Goal: Book appointment/travel/reservation

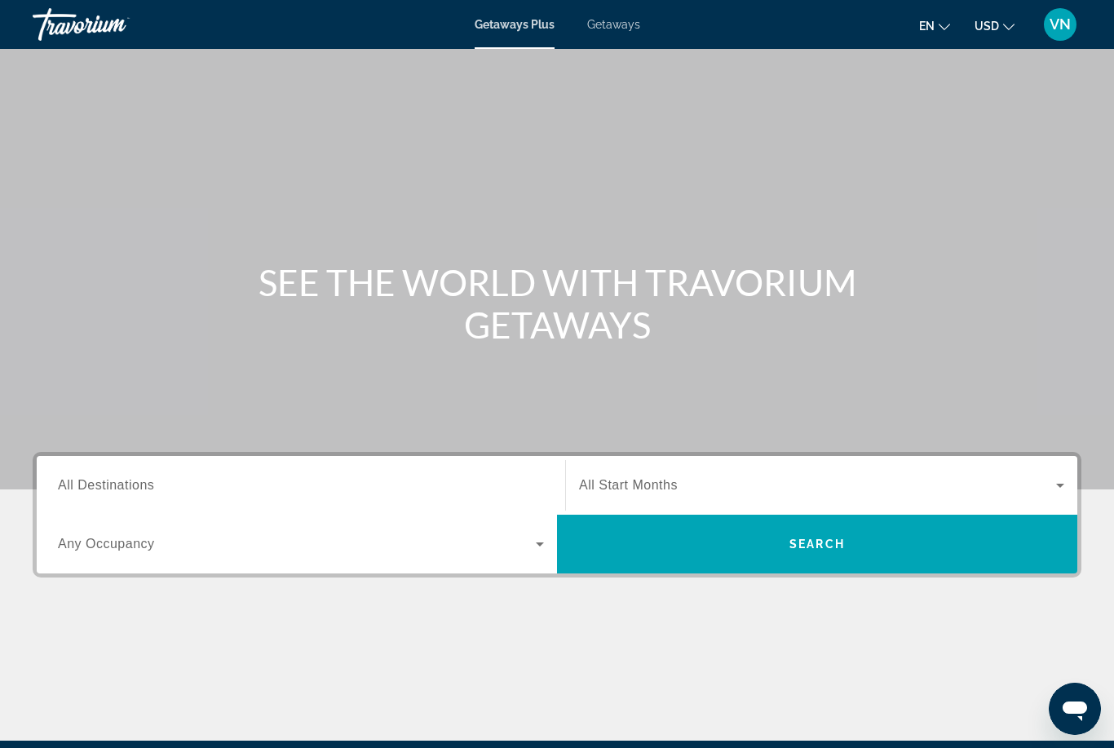
click at [633, 19] on span "Getaways" at bounding box center [613, 24] width 53 height 13
click at [144, 485] on span "All Destinations" at bounding box center [106, 485] width 96 height 14
click at [144, 485] on input "Destination All Destinations" at bounding box center [301, 486] width 486 height 20
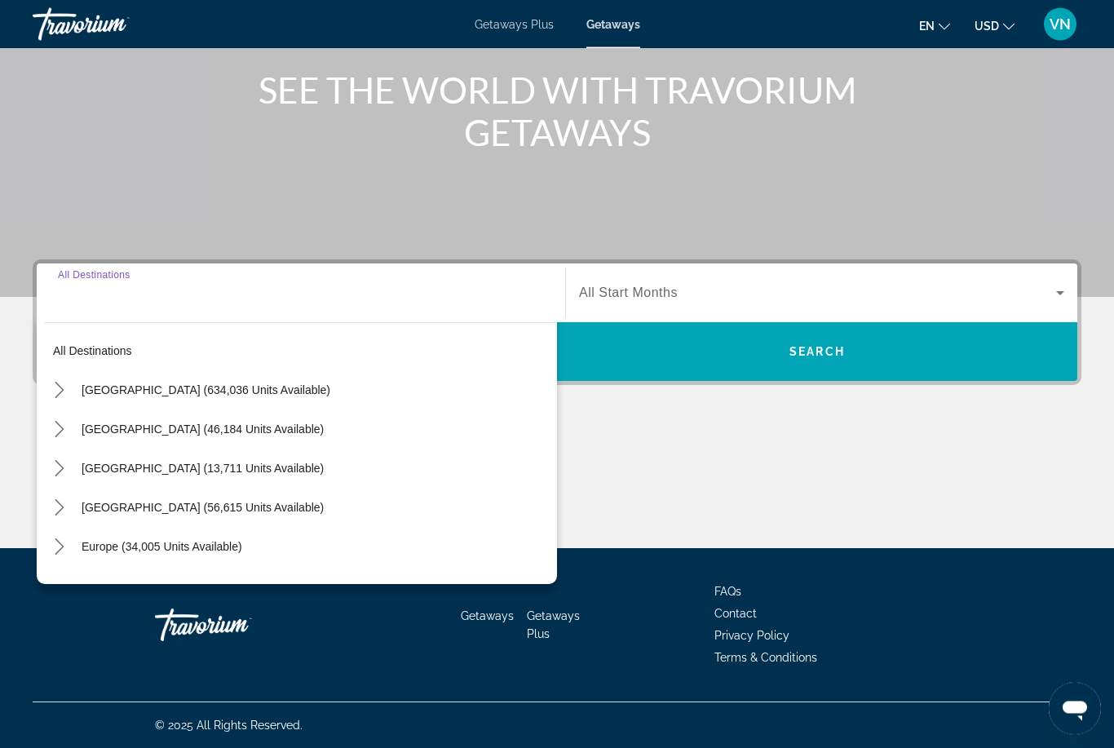
scroll to position [193, 0]
click at [64, 507] on icon "Toggle Caribbean & Atlantic Islands (56,615 units available) submenu" at bounding box center [59, 507] width 16 height 16
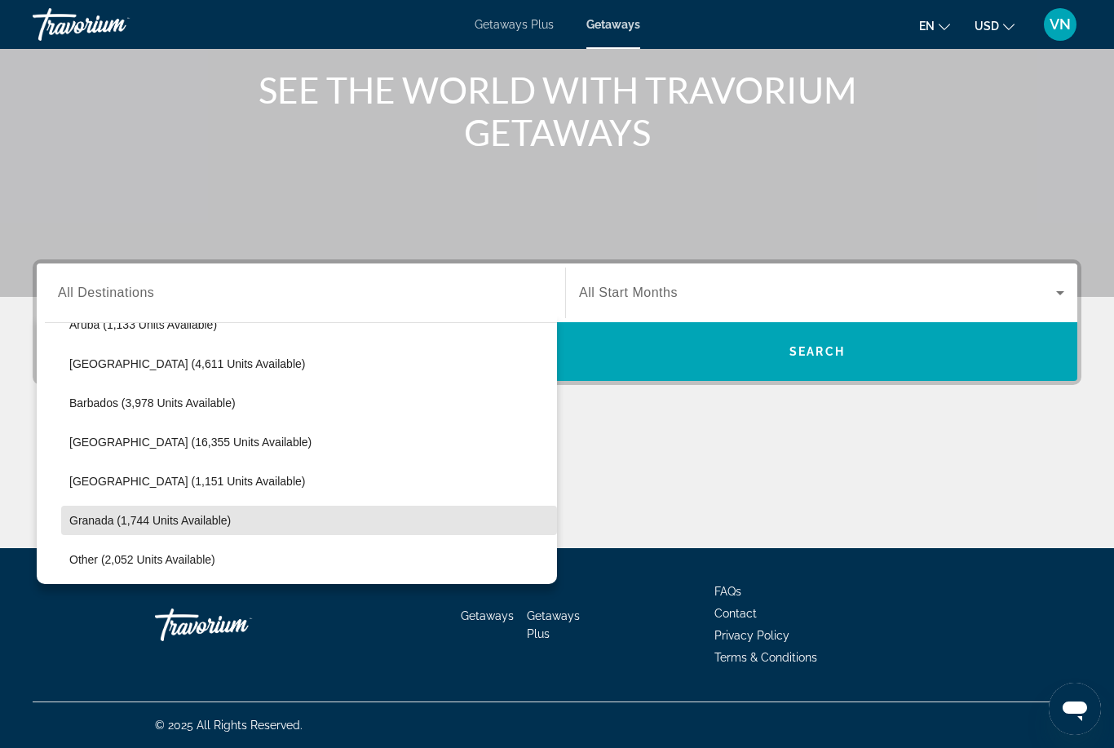
scroll to position [258, 0]
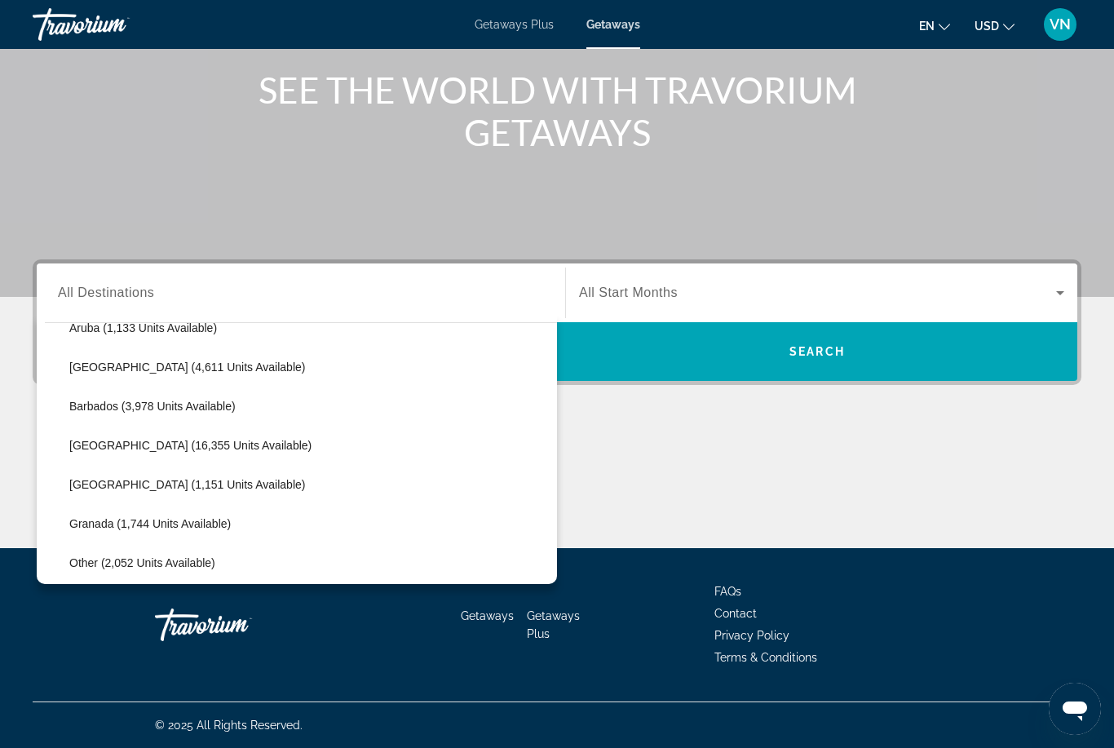
click at [175, 366] on span "[GEOGRAPHIC_DATA] (4,611 units available)" at bounding box center [187, 367] width 236 height 13
type input "**********"
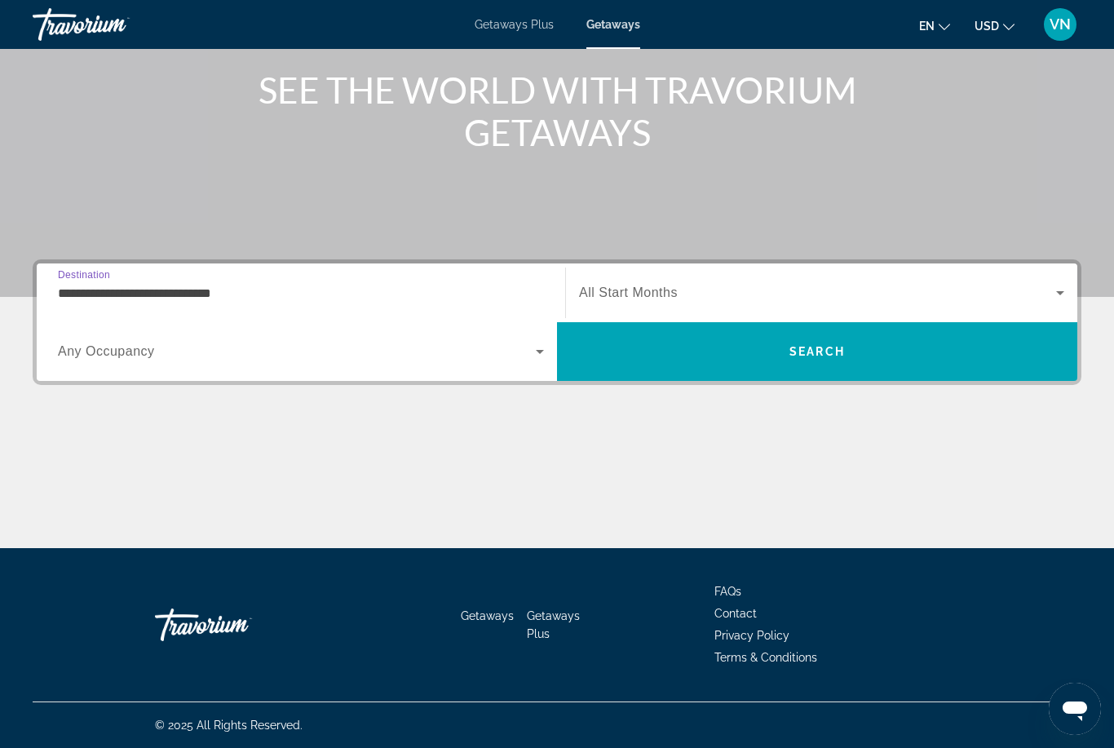
click at [719, 349] on span "Search" at bounding box center [817, 351] width 520 height 39
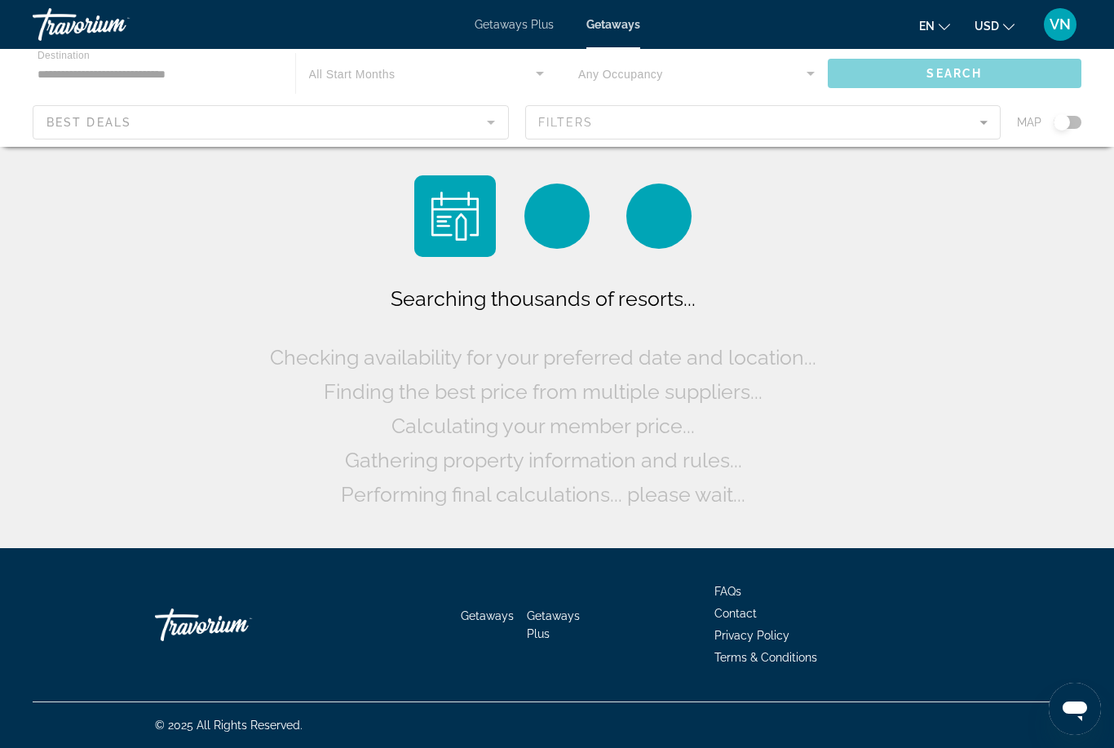
scroll to position [52, 0]
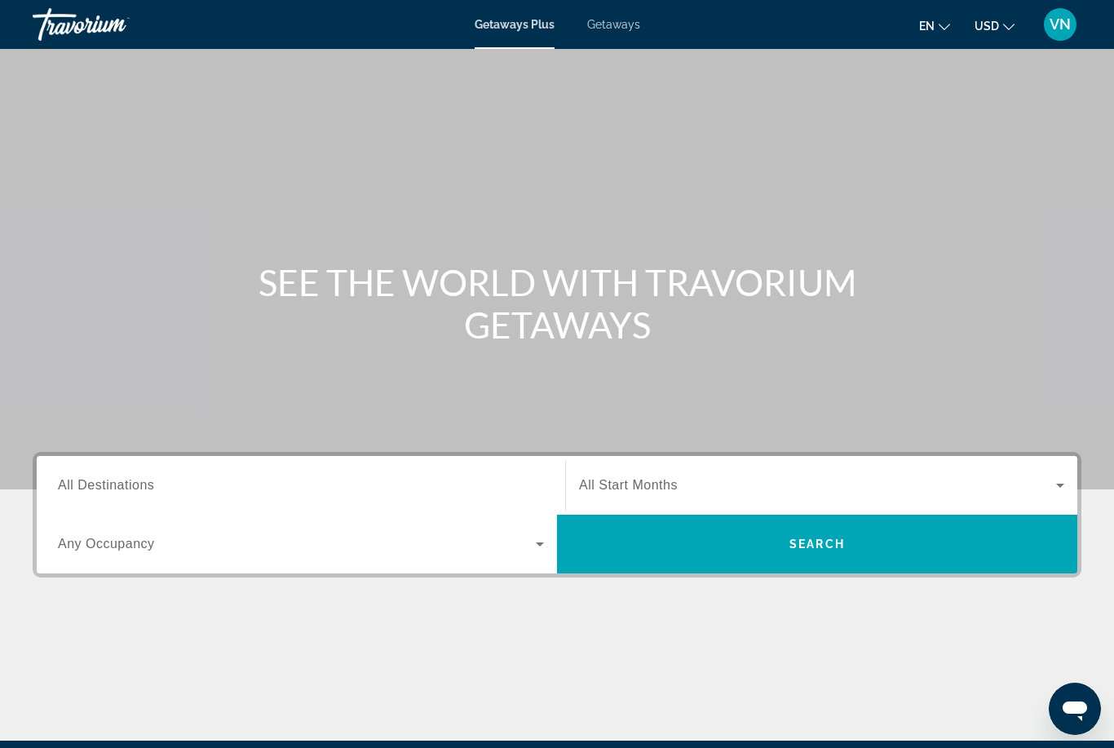
click at [629, 30] on span "Getaways" at bounding box center [613, 24] width 53 height 13
click at [168, 489] on input "Destination All Destinations" at bounding box center [301, 486] width 486 height 20
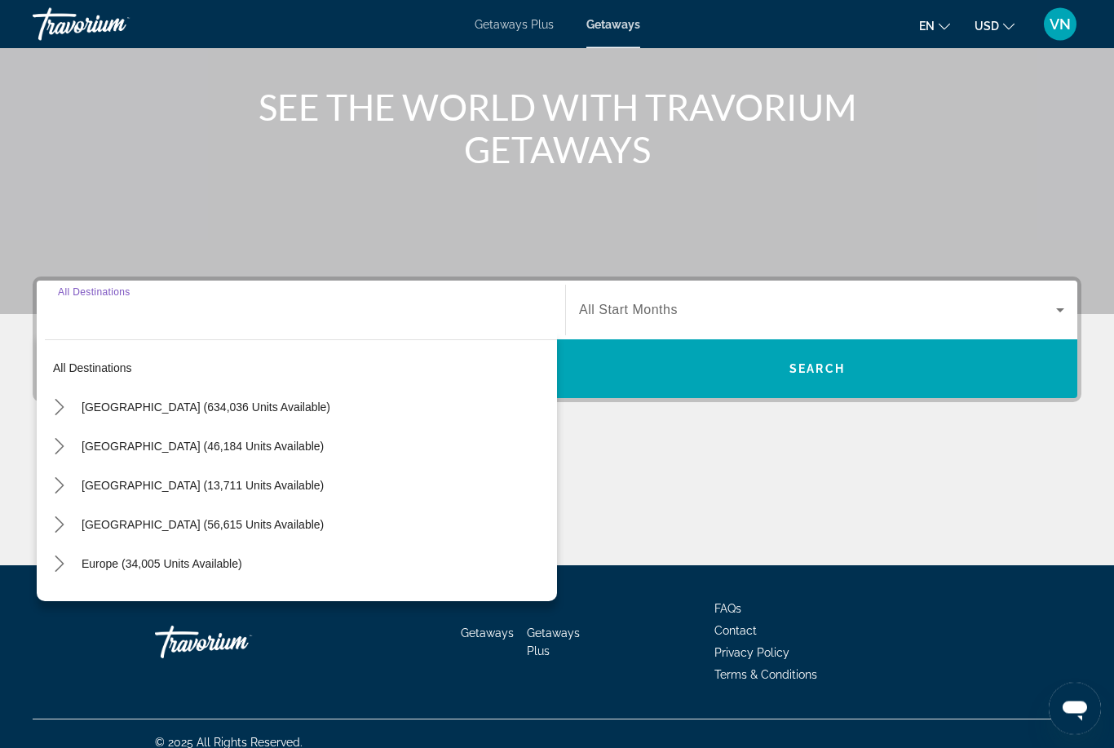
scroll to position [192, 0]
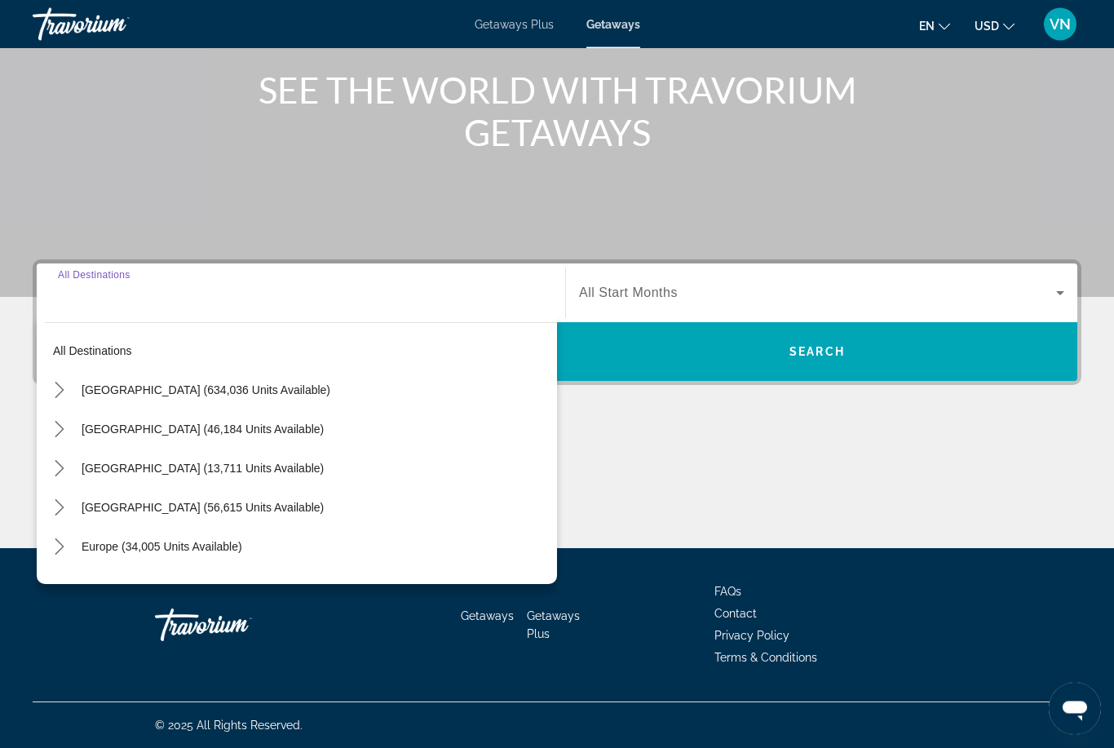
click at [60, 510] on icon "Toggle Caribbean & Atlantic Islands (56,615 units available) submenu" at bounding box center [59, 508] width 9 height 16
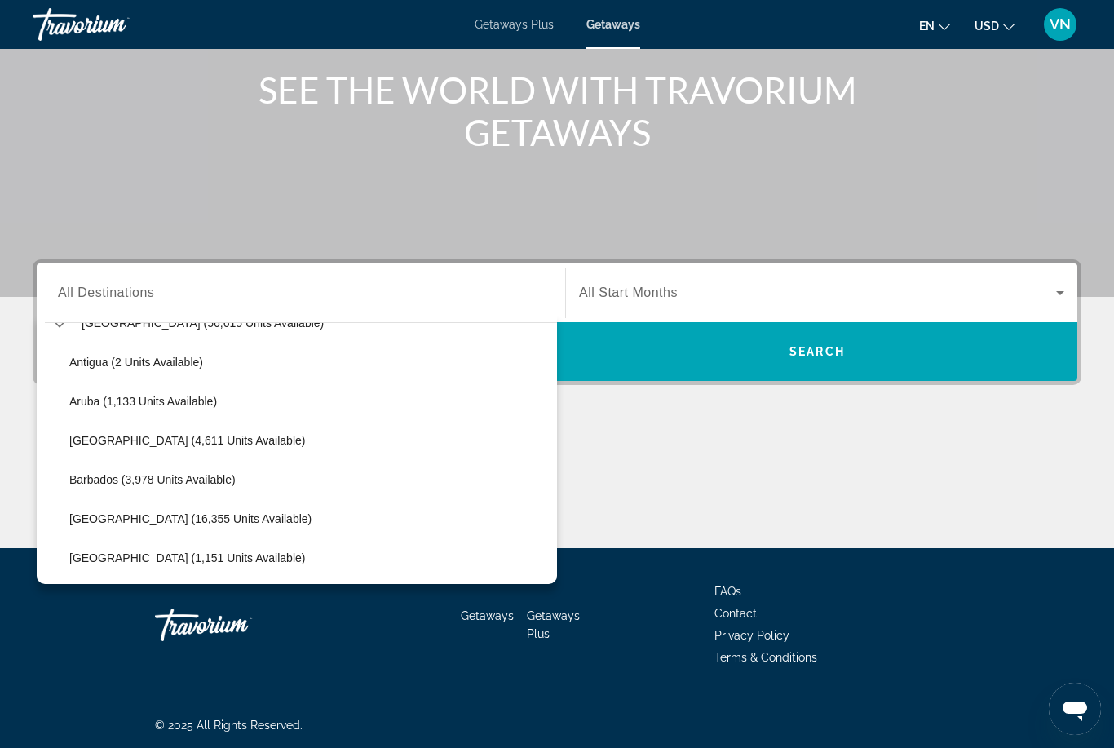
scroll to position [193, 0]
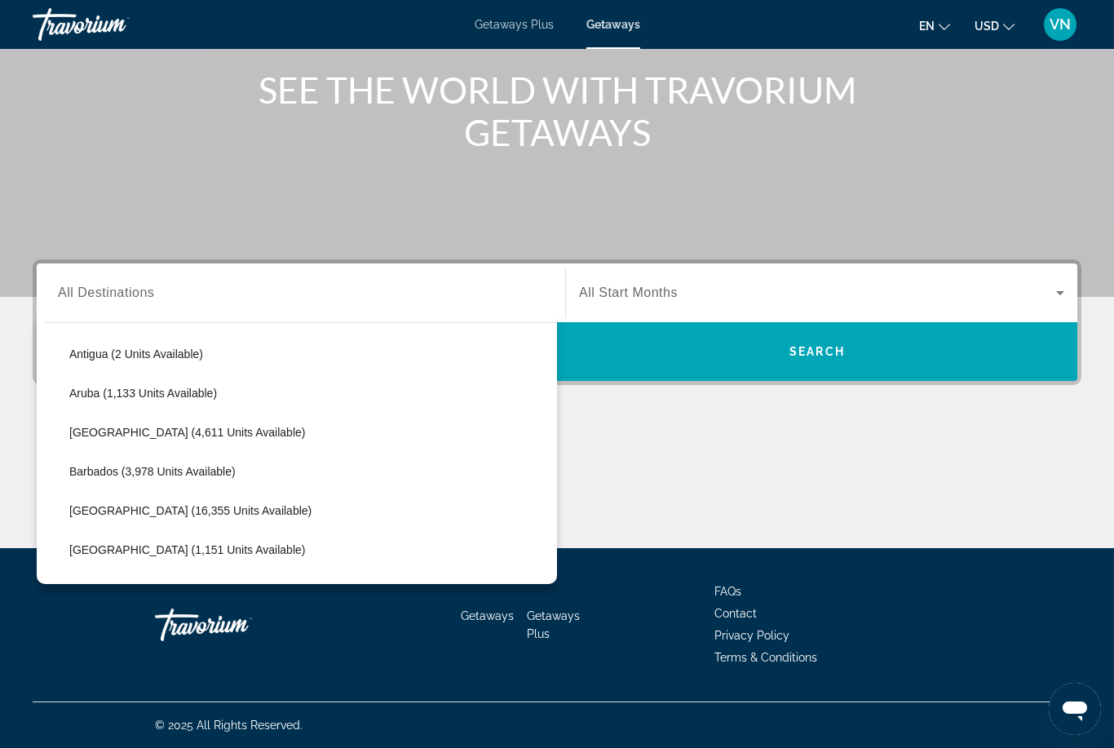
click at [163, 441] on span "Select destination: Bahamas (4,611 units available)" at bounding box center [309, 432] width 496 height 39
type input "**********"
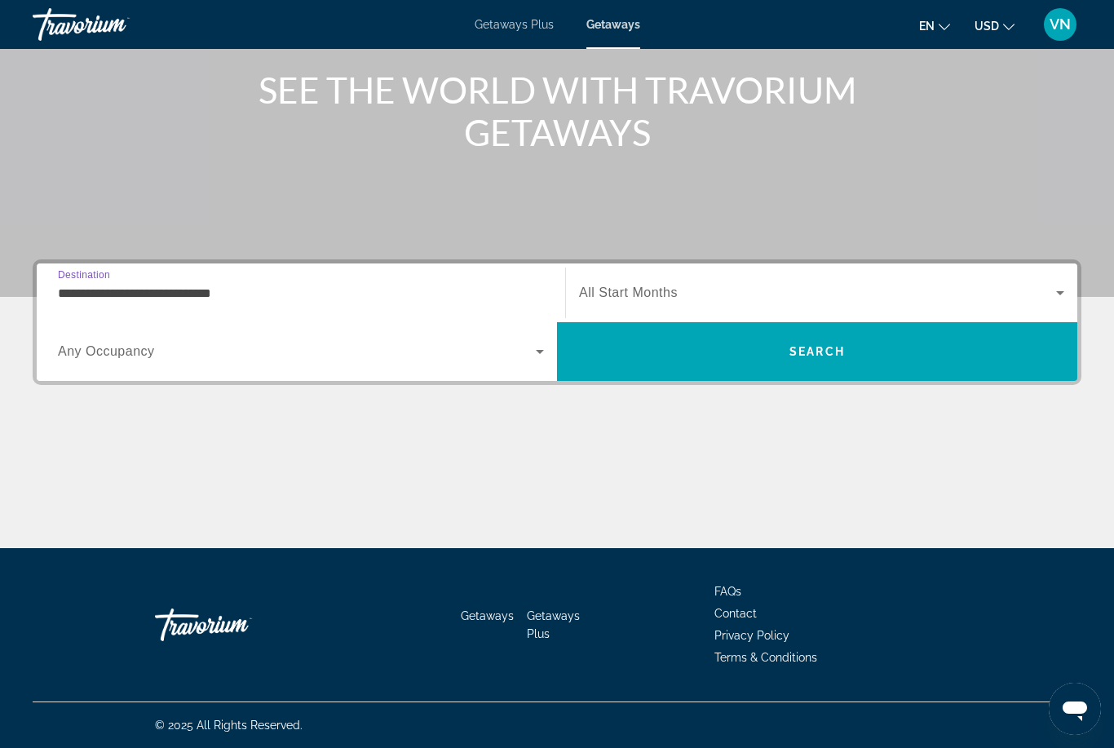
click at [719, 354] on span "Search" at bounding box center [817, 351] width 520 height 39
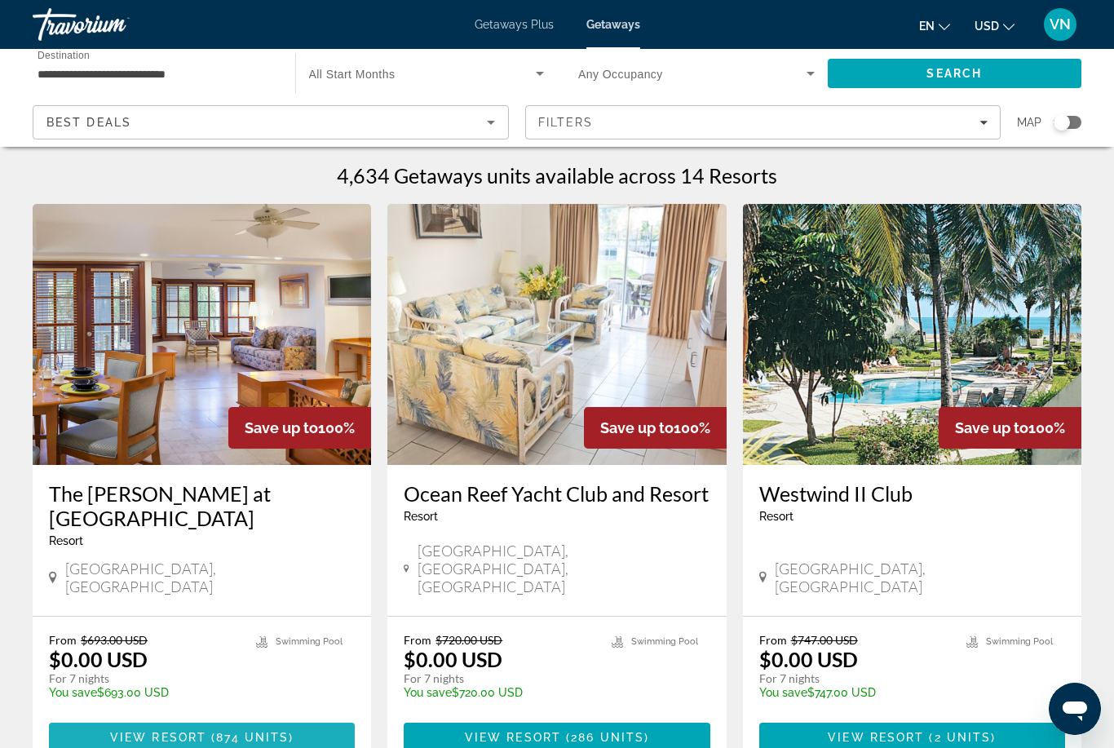
click at [298, 718] on span "Main content" at bounding box center [202, 737] width 306 height 39
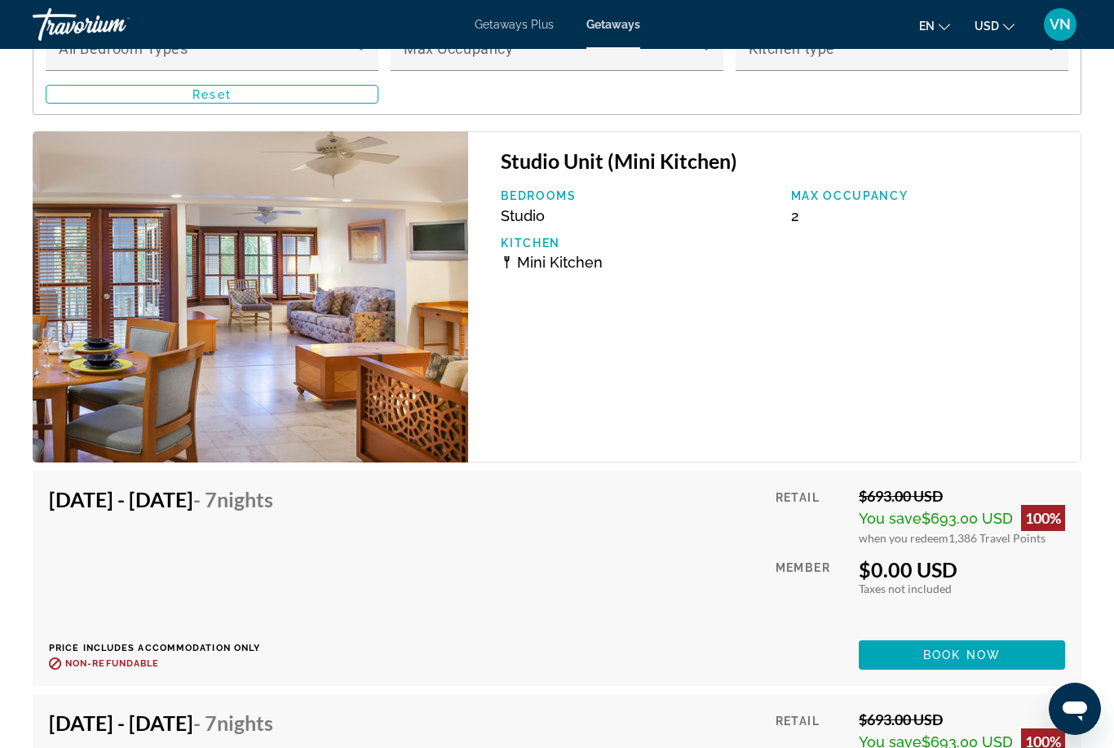
scroll to position [3061, 0]
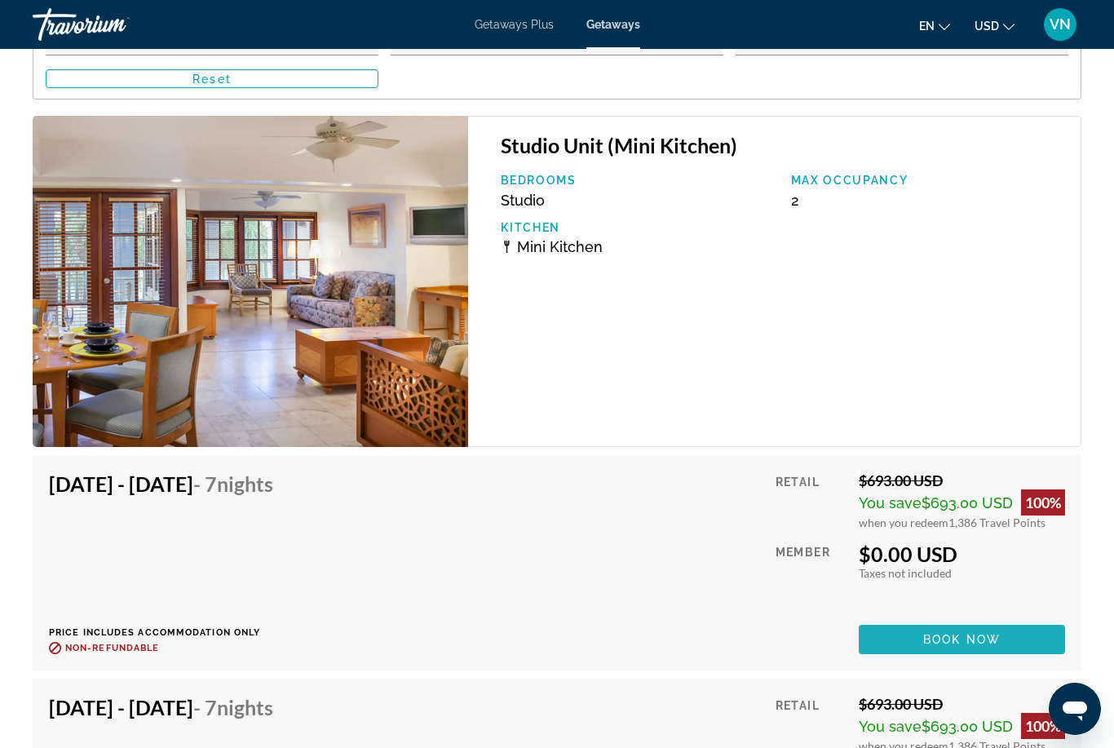
click at [967, 640] on span "Book now" at bounding box center [961, 639] width 77 height 13
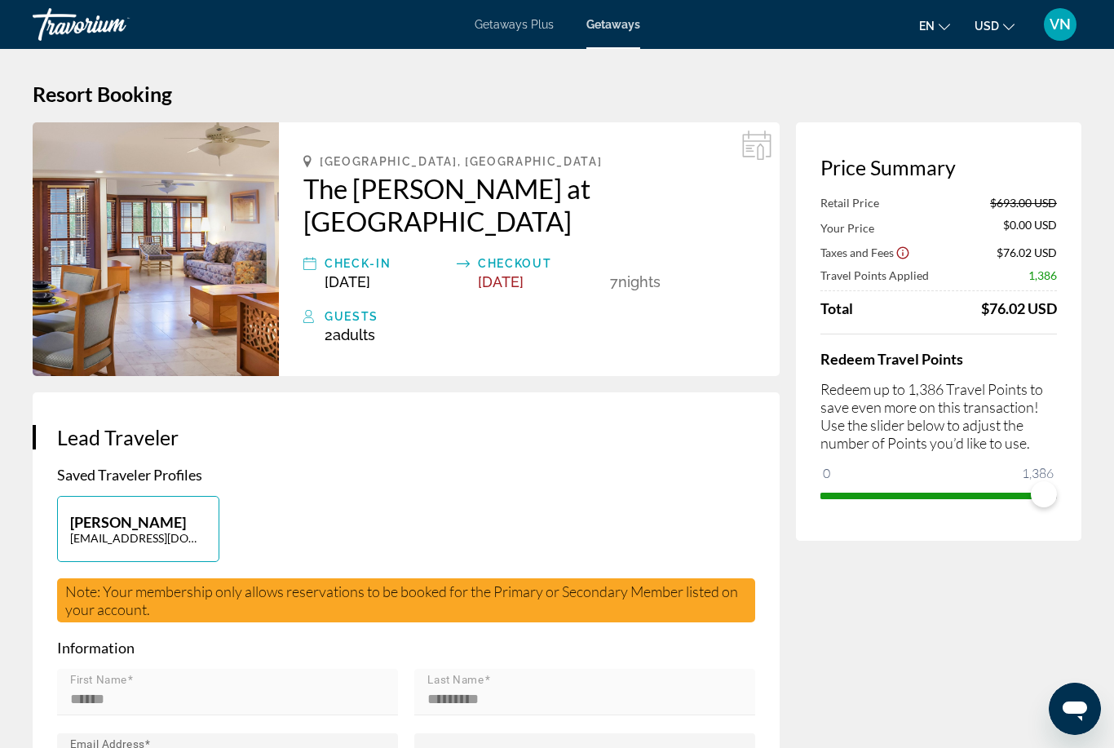
click at [688, 496] on div "[PERSON_NAME] [EMAIL_ADDRESS][DOMAIN_NAME]" at bounding box center [406, 537] width 715 height 82
